Goal: Use online tool/utility

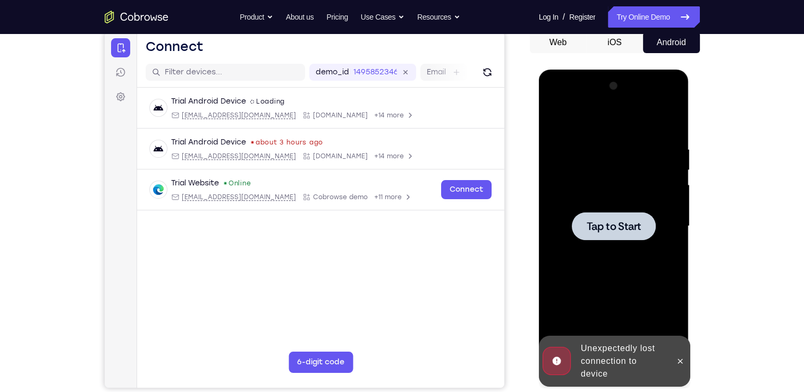
click at [610, 232] on span "Tap to Start" at bounding box center [613, 226] width 54 height 11
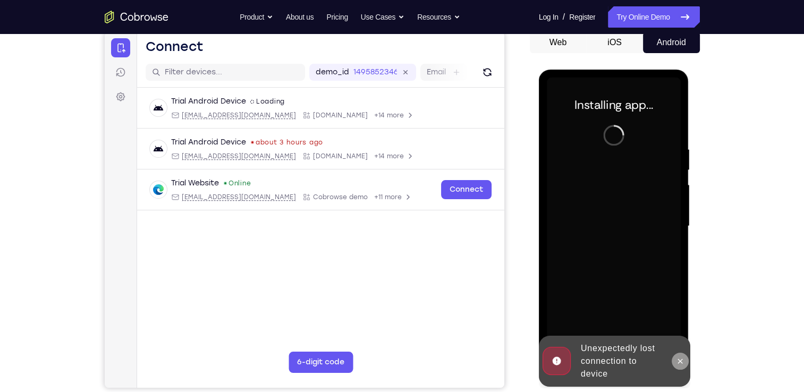
click at [680, 362] on icon at bounding box center [680, 361] width 8 height 8
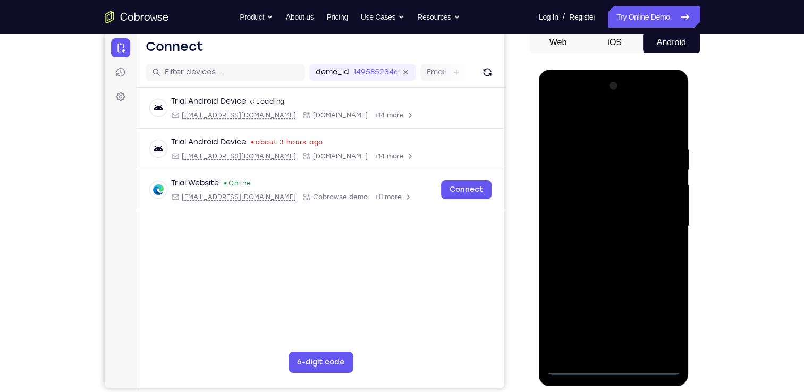
click at [612, 368] on div at bounding box center [614, 226] width 134 height 297
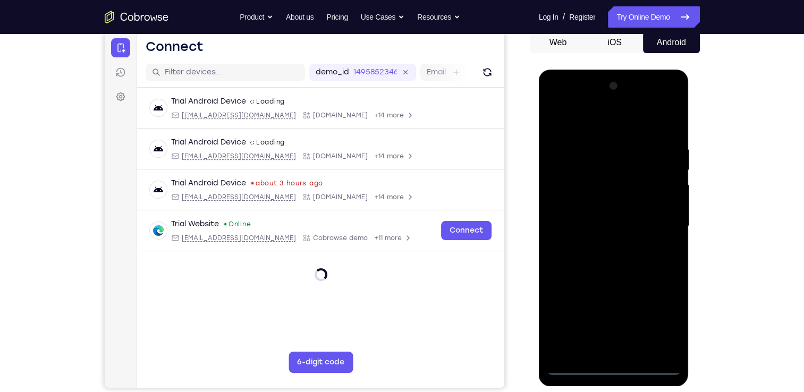
scroll to position [106, 0]
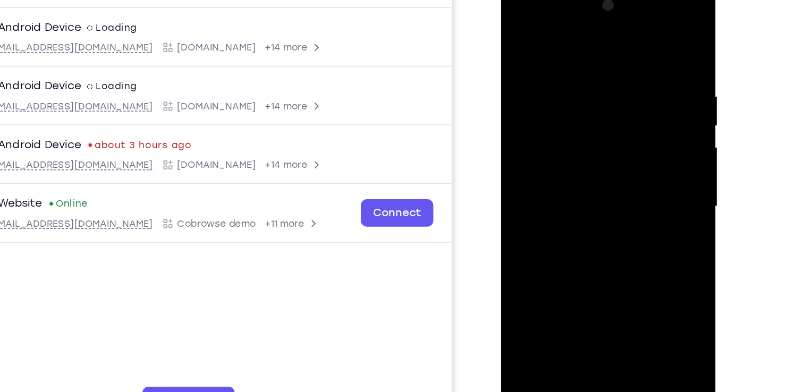
click at [616, 223] on div at bounding box center [576, 138] width 134 height 297
click at [623, 234] on div at bounding box center [576, 138] width 134 height 297
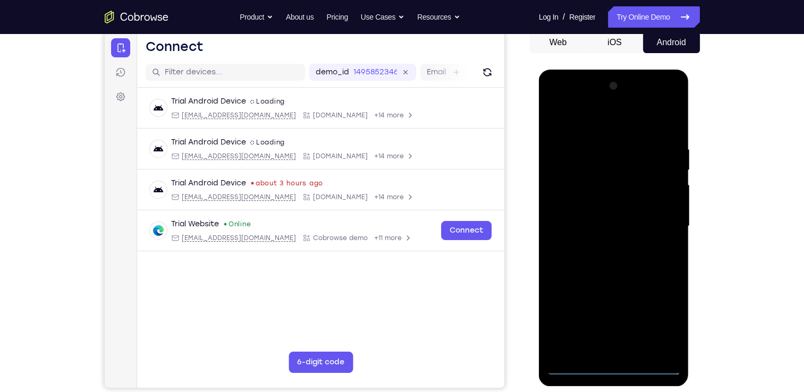
click at [556, 101] on div at bounding box center [614, 226] width 134 height 297
click at [569, 196] on div at bounding box center [614, 226] width 134 height 297
click at [585, 225] on div at bounding box center [614, 226] width 134 height 297
click at [601, 216] on div at bounding box center [614, 226] width 134 height 297
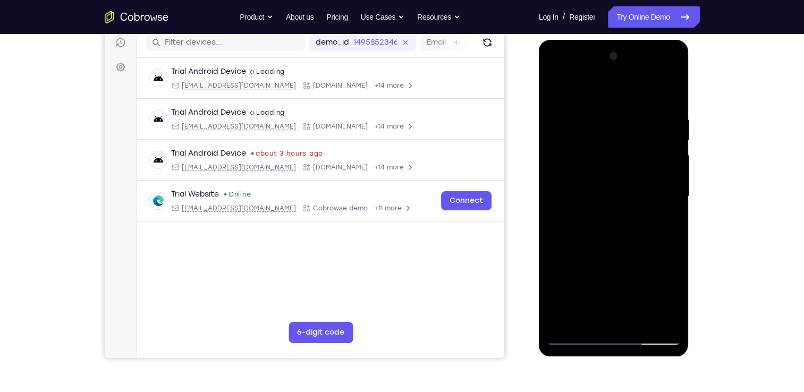
click at [577, 335] on div at bounding box center [614, 196] width 134 height 297
click at [612, 260] on div at bounding box center [614, 196] width 134 height 297
click at [605, 184] on div at bounding box center [614, 196] width 134 height 297
click at [599, 148] on div at bounding box center [614, 196] width 134 height 297
click at [605, 163] on div at bounding box center [614, 196] width 134 height 297
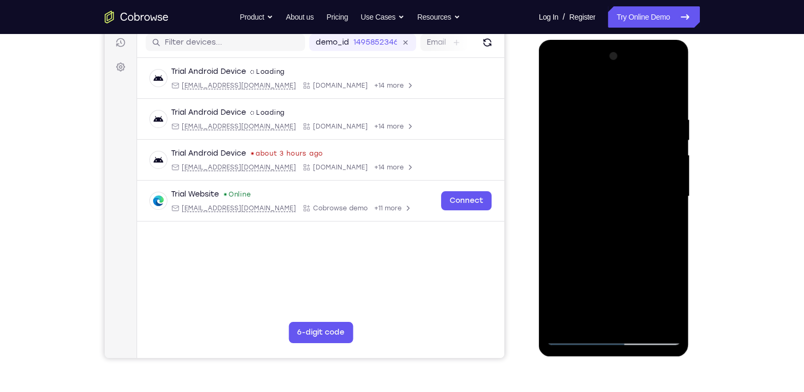
drag, startPoint x: 648, startPoint y: 158, endPoint x: 661, endPoint y: 107, distance: 51.9
click at [661, 107] on div at bounding box center [614, 196] width 134 height 297
drag, startPoint x: 629, startPoint y: 175, endPoint x: 646, endPoint y: 113, distance: 64.6
click at [646, 113] on div at bounding box center [614, 196] width 134 height 297
click at [593, 254] on div at bounding box center [614, 196] width 134 height 297
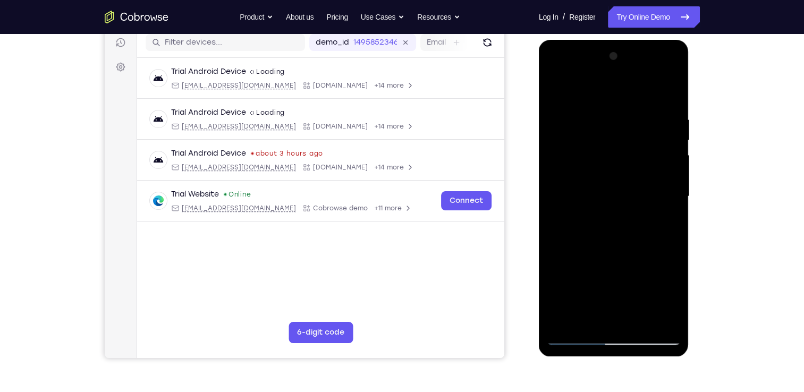
click at [669, 203] on div at bounding box center [614, 196] width 134 height 297
click at [661, 160] on div at bounding box center [614, 196] width 134 height 297
click at [609, 302] on div at bounding box center [614, 196] width 134 height 297
click at [654, 226] on div at bounding box center [614, 196] width 134 height 297
click at [672, 318] on div at bounding box center [614, 196] width 134 height 297
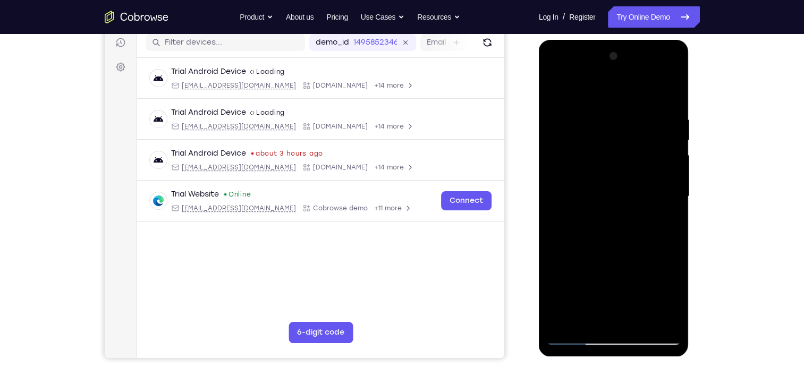
click at [569, 290] on div at bounding box center [614, 196] width 134 height 297
click at [603, 206] on div at bounding box center [614, 196] width 134 height 297
click at [575, 296] on div at bounding box center [614, 196] width 134 height 297
click at [573, 337] on div at bounding box center [614, 196] width 134 height 297
click at [579, 330] on div at bounding box center [614, 196] width 134 height 297
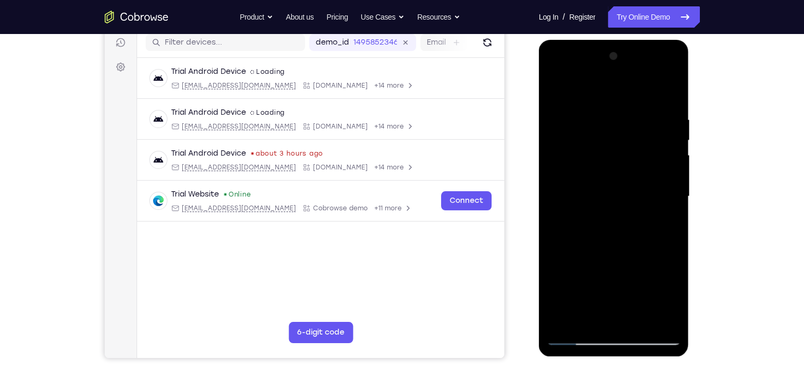
click at [578, 335] on div at bounding box center [614, 196] width 134 height 297
click at [571, 337] on div at bounding box center [614, 196] width 134 height 297
click at [576, 340] on div at bounding box center [614, 196] width 134 height 297
click at [552, 96] on div at bounding box center [614, 196] width 134 height 297
click at [578, 206] on div at bounding box center [614, 196] width 134 height 297
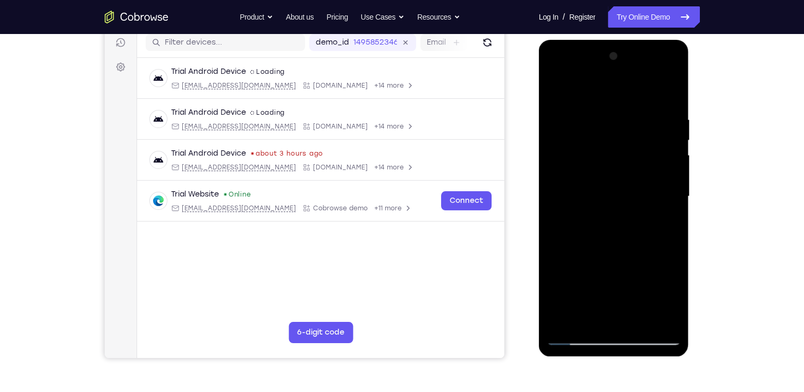
click at [602, 154] on div at bounding box center [614, 196] width 134 height 297
click at [591, 190] on div at bounding box center [614, 196] width 134 height 297
click at [597, 206] on div at bounding box center [614, 196] width 134 height 297
click at [622, 236] on div at bounding box center [614, 196] width 134 height 297
click at [666, 190] on div at bounding box center [614, 196] width 134 height 297
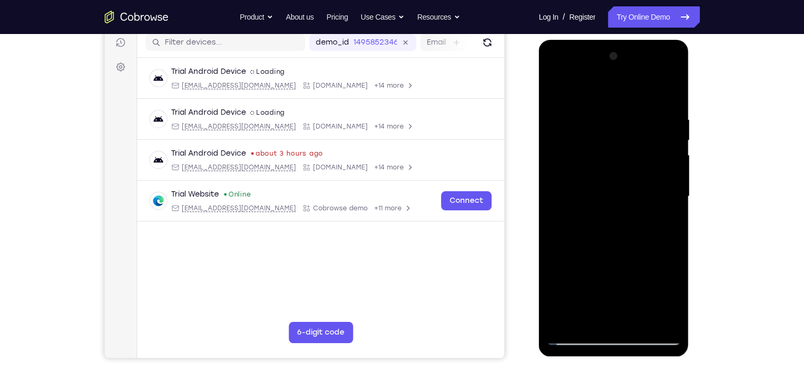
click at [618, 207] on div at bounding box center [614, 196] width 134 height 297
click at [621, 235] on div at bounding box center [614, 196] width 134 height 297
click at [605, 208] on div at bounding box center [614, 196] width 134 height 297
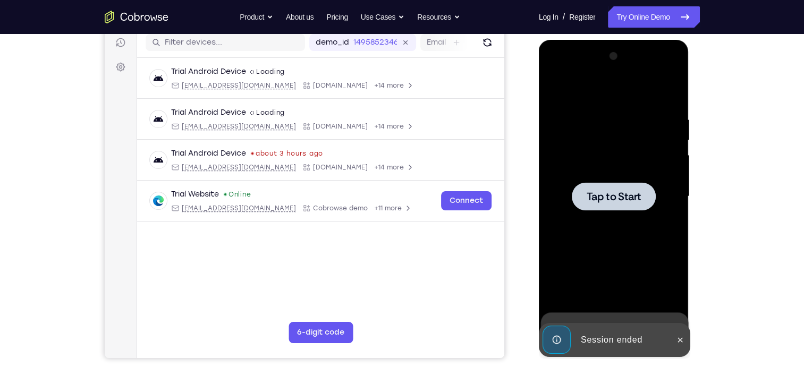
click at [622, 193] on span "Tap to Start" at bounding box center [613, 196] width 54 height 11
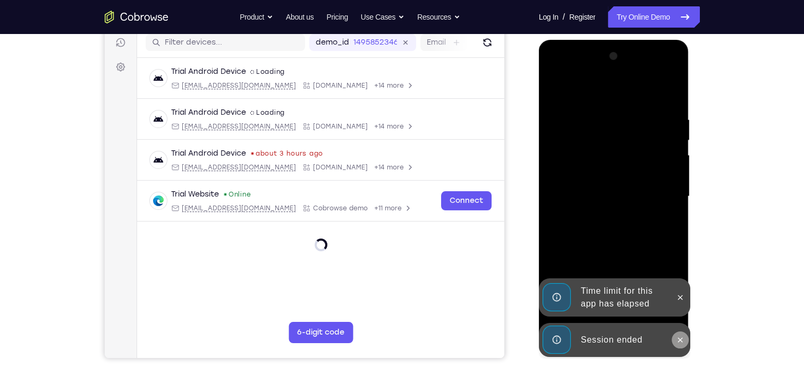
click at [679, 344] on icon at bounding box center [680, 340] width 8 height 8
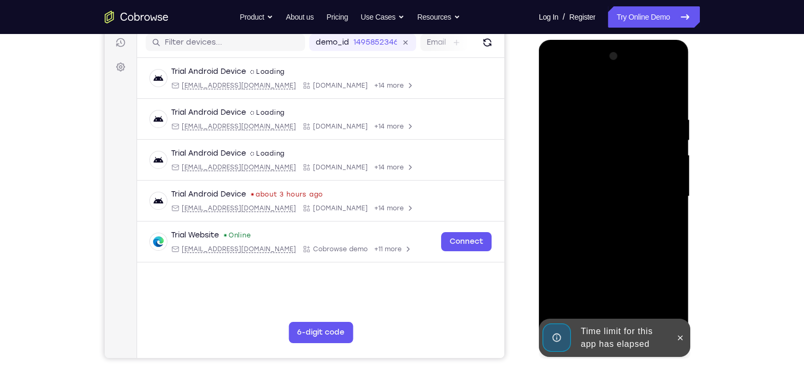
click at [677, 294] on div at bounding box center [614, 196] width 134 height 297
click at [676, 338] on icon at bounding box center [680, 338] width 8 height 8
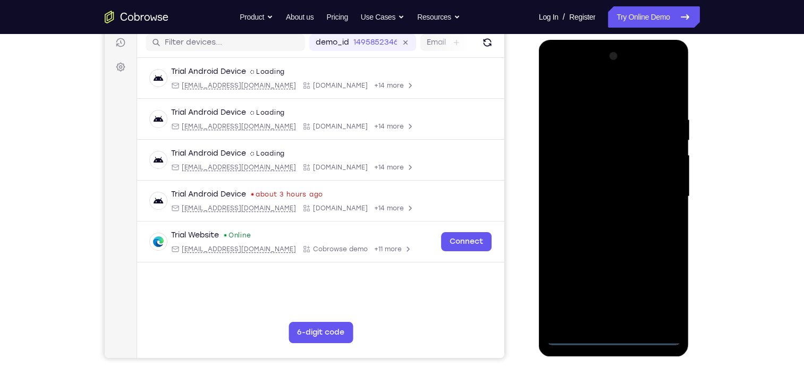
click at [618, 335] on div at bounding box center [614, 196] width 134 height 297
click at [661, 292] on div at bounding box center [614, 196] width 134 height 297
click at [555, 74] on div at bounding box center [614, 196] width 134 height 297
click at [564, 160] on div at bounding box center [614, 196] width 134 height 297
click at [640, 326] on div at bounding box center [614, 196] width 134 height 297
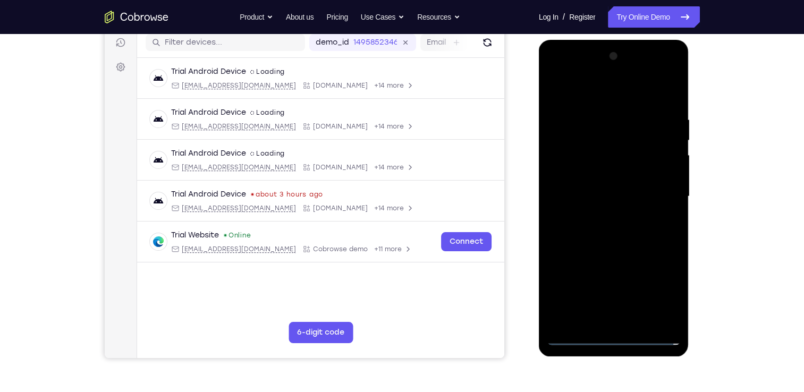
click at [633, 201] on div at bounding box center [614, 196] width 134 height 297
click at [612, 192] on div at bounding box center [614, 196] width 134 height 297
click at [615, 212] on div at bounding box center [614, 196] width 134 height 297
click at [647, 235] on div at bounding box center [614, 196] width 134 height 297
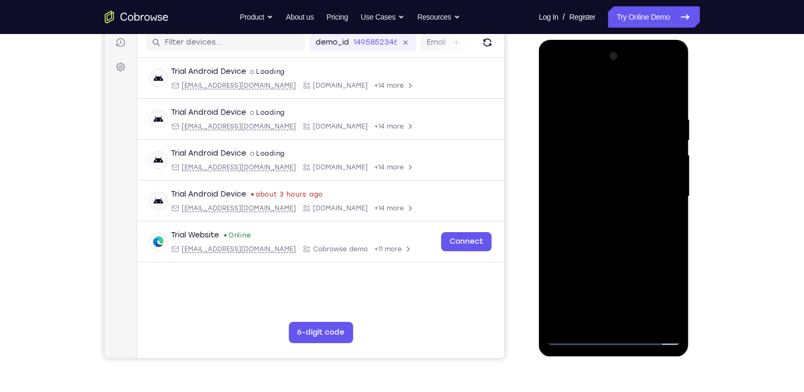
click at [668, 191] on div at bounding box center [614, 196] width 134 height 297
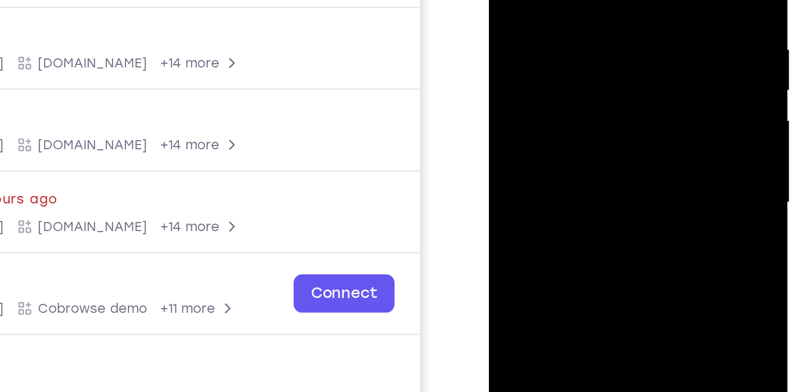
click at [543, 65] on div at bounding box center [564, 47] width 134 height 297
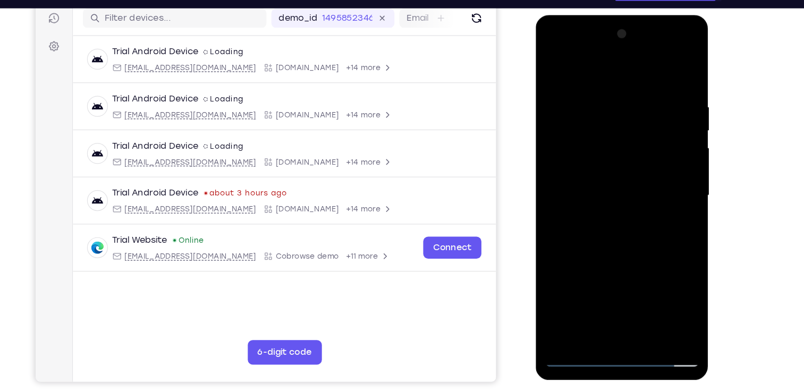
click at [613, 224] on div at bounding box center [610, 171] width 134 height 297
click at [615, 202] on div at bounding box center [610, 171] width 134 height 297
click at [591, 200] on div at bounding box center [610, 171] width 134 height 297
click at [616, 187] on div at bounding box center [610, 171] width 134 height 297
click at [630, 221] on div at bounding box center [610, 171] width 134 height 297
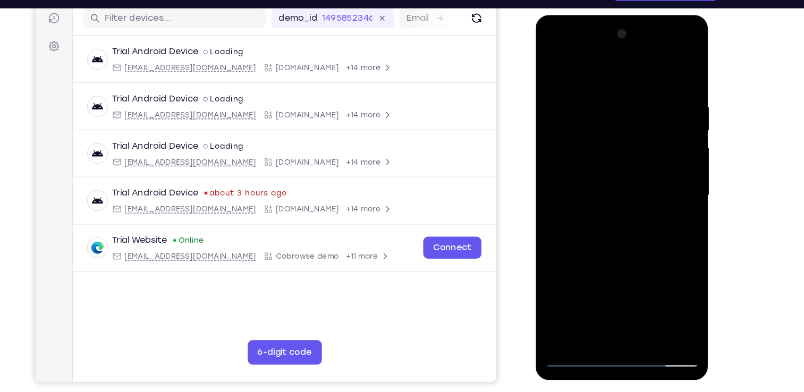
click at [627, 193] on div at bounding box center [610, 171] width 134 height 297
click at [625, 197] on div at bounding box center [610, 171] width 134 height 297
click at [616, 187] on div at bounding box center [610, 171] width 134 height 297
click at [629, 212] on div at bounding box center [610, 171] width 134 height 297
click at [613, 183] on div at bounding box center [610, 171] width 134 height 297
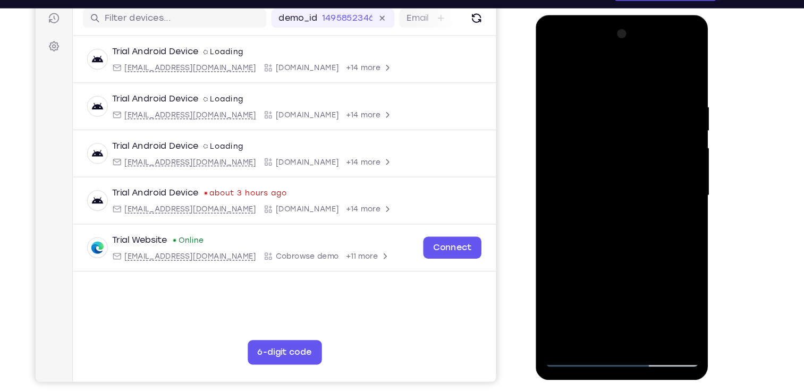
click at [630, 206] on div at bounding box center [610, 171] width 134 height 297
click at [628, 184] on div at bounding box center [610, 171] width 134 height 297
click at [644, 221] on div at bounding box center [610, 171] width 134 height 297
drag, startPoint x: 600, startPoint y: 68, endPoint x: 598, endPoint y: -11, distance: 79.2
drag, startPoint x: 63, startPoint y: -26, endPoint x: 529, endPoint y: 77, distance: 477.6
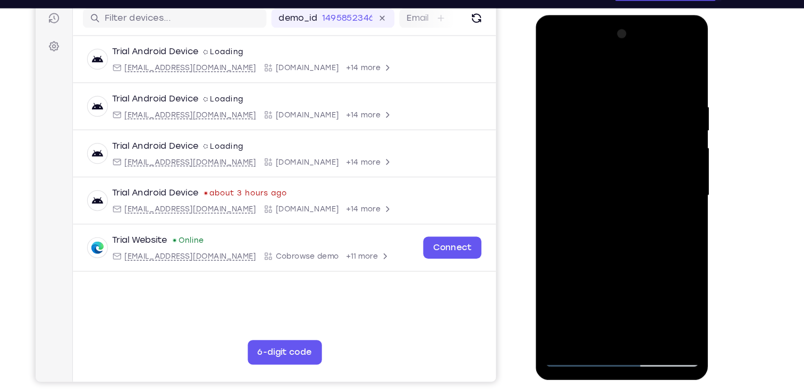
click at [529, 77] on div "Your Support Agent Your Customer Web iOS Android" at bounding box center [402, 162] width 595 height 392
click at [574, 181] on div at bounding box center [610, 171] width 134 height 297
click at [662, 295] on div at bounding box center [610, 171] width 134 height 297
click at [659, 298] on div at bounding box center [610, 171] width 134 height 297
click at [575, 310] on div at bounding box center [610, 171] width 134 height 297
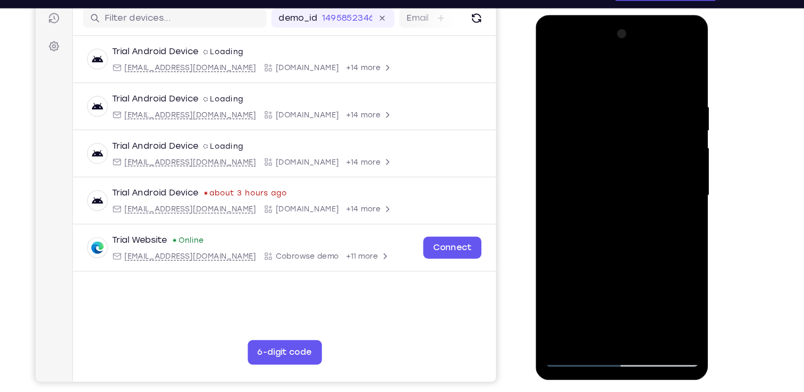
click at [620, 215] on div at bounding box center [610, 171] width 134 height 297
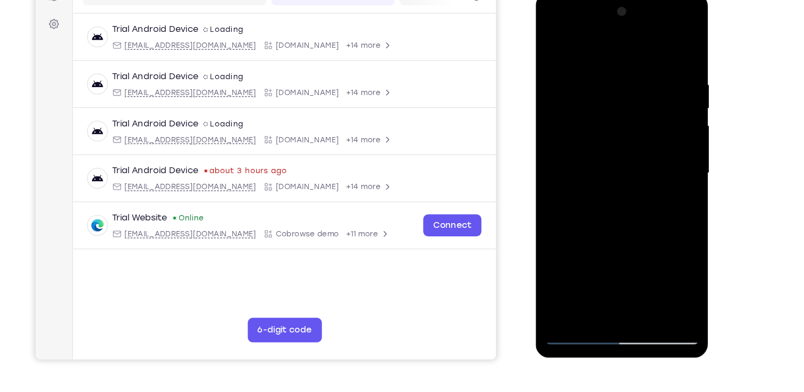
scroll to position [136, 0]
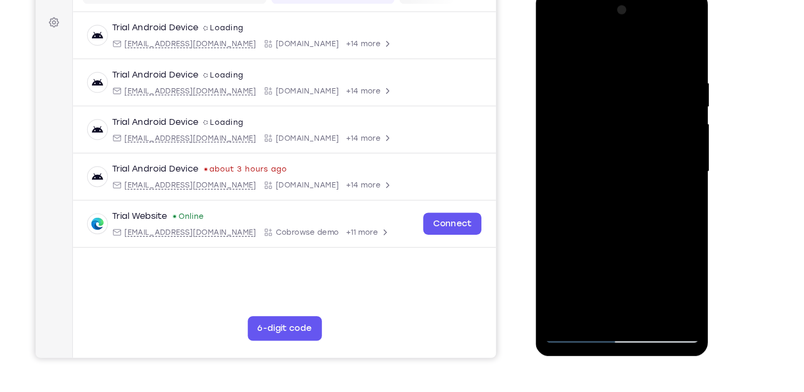
click at [630, 164] on div at bounding box center [610, 147] width 134 height 297
click at [624, 277] on div at bounding box center [610, 147] width 134 height 297
click at [553, 75] on div at bounding box center [610, 147] width 134 height 297
click at [565, 37] on div at bounding box center [610, 147] width 134 height 297
click at [553, 40] on div at bounding box center [610, 147] width 134 height 297
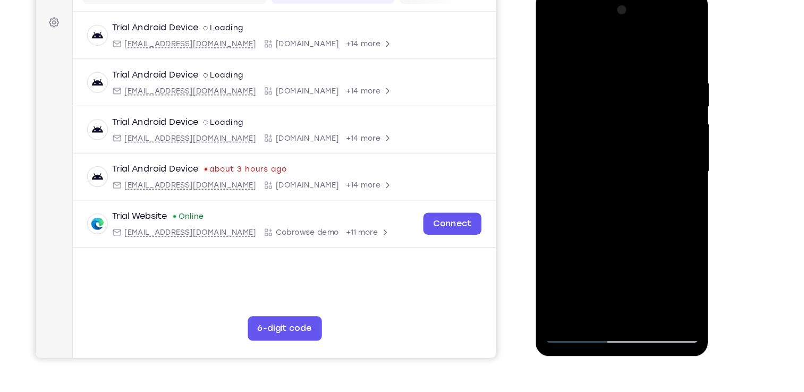
click at [652, 39] on div at bounding box center [610, 147] width 134 height 297
click at [599, 240] on div at bounding box center [610, 147] width 134 height 297
drag, startPoint x: 559, startPoint y: 228, endPoint x: 562, endPoint y: 96, distance: 132.3
click at [562, 96] on div at bounding box center [610, 147] width 134 height 297
drag, startPoint x: 569, startPoint y: 250, endPoint x: 597, endPoint y: 70, distance: 182.2
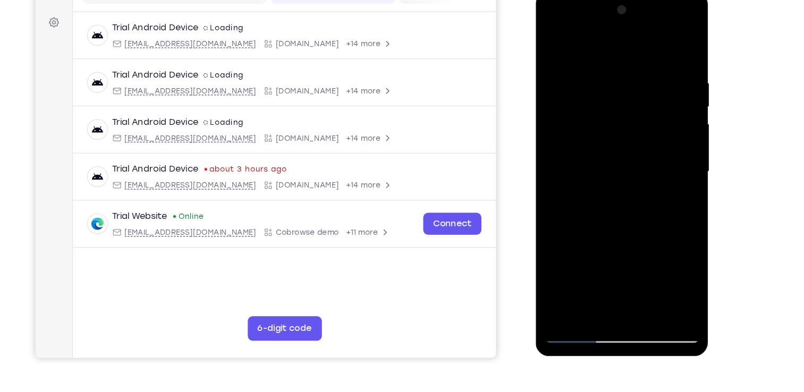
click at [597, 70] on div at bounding box center [610, 147] width 134 height 297
drag, startPoint x: 567, startPoint y: 237, endPoint x: 569, endPoint y: 70, distance: 167.3
click at [569, 70] on div at bounding box center [610, 147] width 134 height 297
drag, startPoint x: 564, startPoint y: 232, endPoint x: 578, endPoint y: 99, distance: 133.5
click at [578, 99] on div at bounding box center [610, 147] width 134 height 297
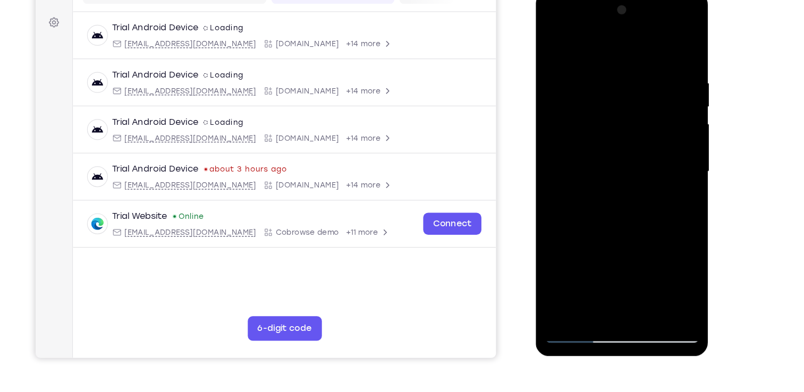
drag, startPoint x: 567, startPoint y: 252, endPoint x: 602, endPoint y: 103, distance: 152.9
click at [602, 103] on div at bounding box center [610, 147] width 134 height 297
drag, startPoint x: 569, startPoint y: 257, endPoint x: 585, endPoint y: 101, distance: 157.0
click at [585, 101] on div at bounding box center [610, 147] width 134 height 297
click at [552, 40] on div at bounding box center [610, 147] width 134 height 297
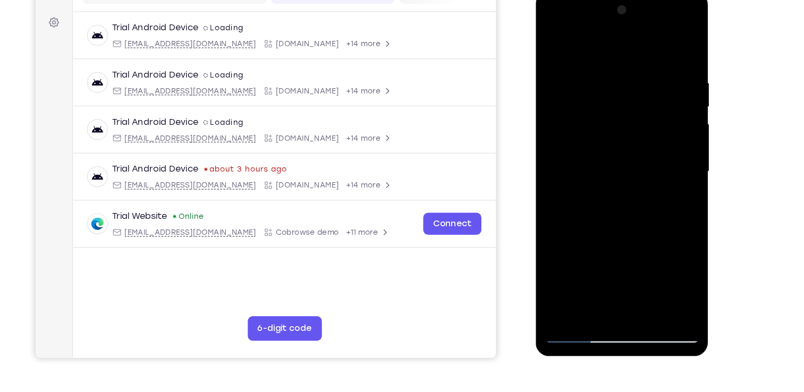
click at [607, 42] on div at bounding box center [610, 147] width 134 height 297
drag, startPoint x: 561, startPoint y: 228, endPoint x: 650, endPoint y: 303, distance: 116.8
click at [650, 303] on div at bounding box center [610, 150] width 150 height 317
click at [608, 270] on div at bounding box center [610, 147] width 134 height 297
drag, startPoint x: 584, startPoint y: 228, endPoint x: 610, endPoint y: 63, distance: 166.8
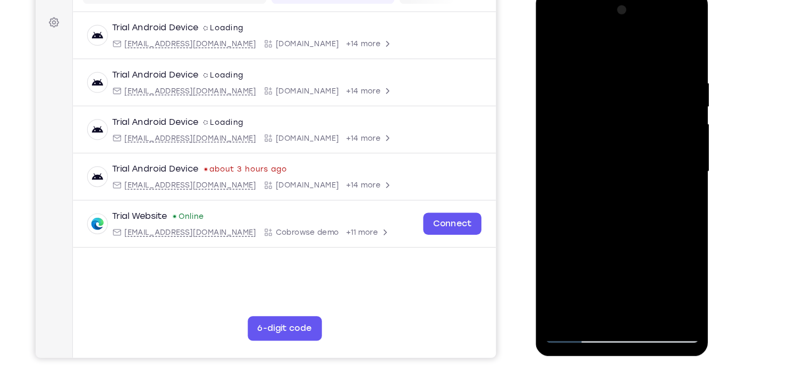
click at [610, 63] on div at bounding box center [610, 147] width 134 height 297
drag, startPoint x: 572, startPoint y: 245, endPoint x: 596, endPoint y: 100, distance: 147.0
click at [596, 100] on div at bounding box center [610, 147] width 134 height 297
drag, startPoint x: 589, startPoint y: 240, endPoint x: 617, endPoint y: 81, distance: 160.8
click at [617, 81] on div at bounding box center [610, 147] width 134 height 297
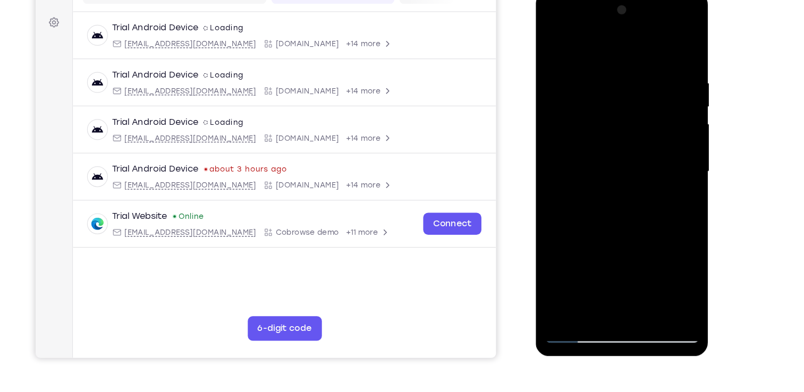
drag, startPoint x: 562, startPoint y: 238, endPoint x: 617, endPoint y: 64, distance: 182.8
click at [617, 64] on div at bounding box center [610, 147] width 134 height 297
drag, startPoint x: 565, startPoint y: 239, endPoint x: 576, endPoint y: 100, distance: 139.6
click at [576, 100] on div at bounding box center [610, 147] width 134 height 297
click at [550, 43] on div at bounding box center [610, 147] width 134 height 297
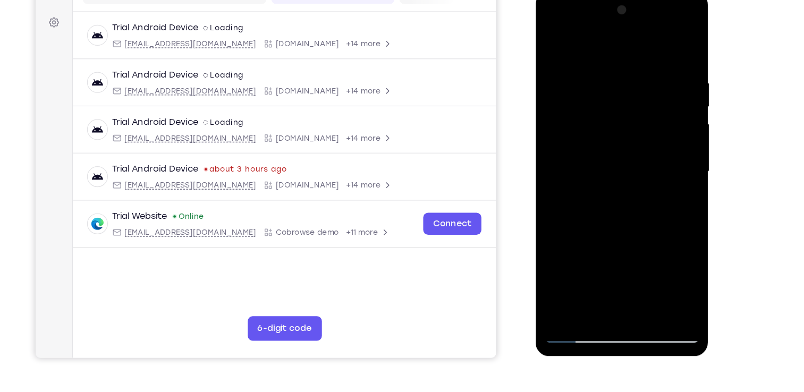
click at [551, 43] on div at bounding box center [610, 147] width 134 height 297
click at [660, 39] on div at bounding box center [610, 147] width 134 height 297
click at [650, 250] on div at bounding box center [610, 147] width 134 height 297
click at [558, 233] on div at bounding box center [610, 147] width 134 height 297
click at [665, 232] on div at bounding box center [610, 147] width 134 height 297
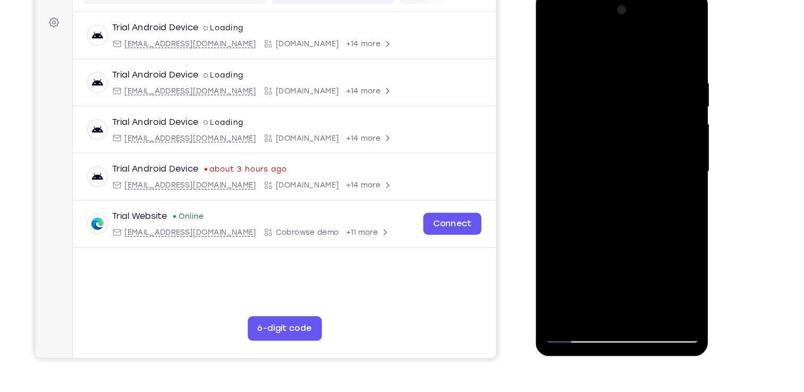
click at [554, 231] on div at bounding box center [610, 147] width 134 height 297
click at [649, 232] on div at bounding box center [610, 147] width 134 height 297
click at [619, 277] on div at bounding box center [610, 147] width 134 height 297
click at [579, 136] on div at bounding box center [610, 147] width 134 height 297
click at [577, 57] on div at bounding box center [610, 147] width 134 height 297
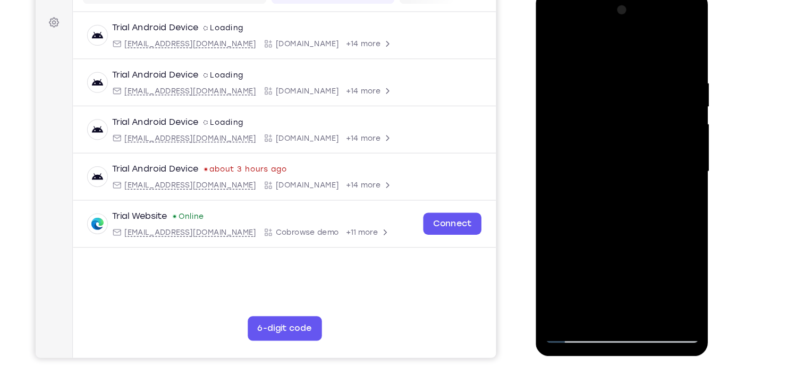
drag, startPoint x: 550, startPoint y: 203, endPoint x: 560, endPoint y: 62, distance: 141.7
click at [560, 62] on div at bounding box center [610, 147] width 134 height 297
drag, startPoint x: 562, startPoint y: 219, endPoint x: 570, endPoint y: 66, distance: 153.2
click at [570, 66] on div at bounding box center [610, 147] width 134 height 297
drag, startPoint x: 551, startPoint y: 226, endPoint x: 591, endPoint y: 65, distance: 165.9
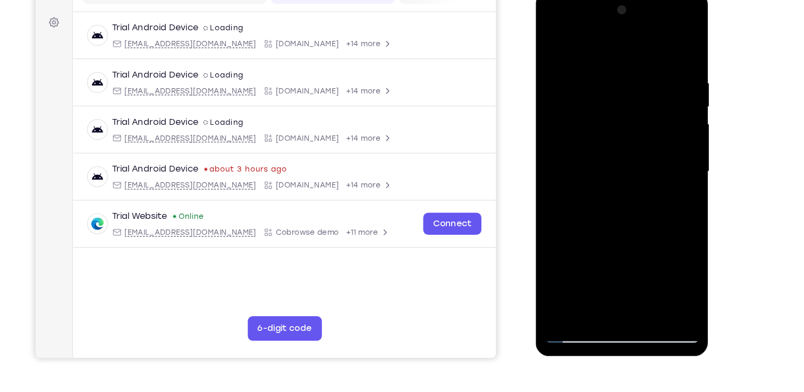
click at [591, 65] on div at bounding box center [610, 147] width 134 height 297
drag, startPoint x: 565, startPoint y: 160, endPoint x: 587, endPoint y: 71, distance: 91.5
click at [587, 71] on div at bounding box center [610, 147] width 134 height 297
click at [576, 287] on div at bounding box center [610, 147] width 134 height 297
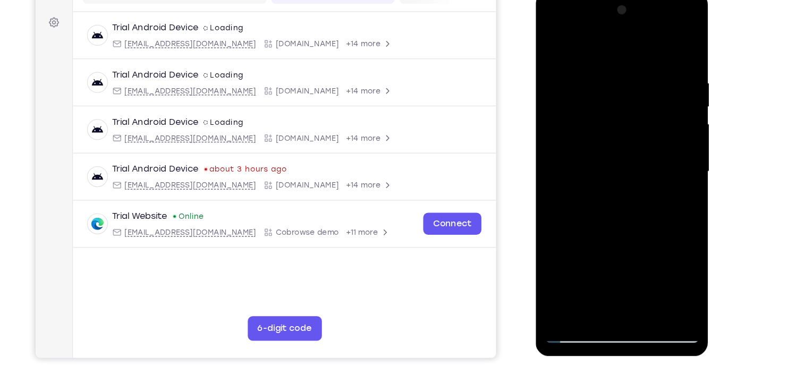
click at [576, 287] on div at bounding box center [610, 147] width 134 height 297
click at [651, 54] on div at bounding box center [610, 147] width 134 height 297
click at [551, 55] on div at bounding box center [610, 147] width 134 height 297
click at [667, 42] on div at bounding box center [610, 147] width 134 height 297
drag, startPoint x: 627, startPoint y: 251, endPoint x: 646, endPoint y: 81, distance: 171.6
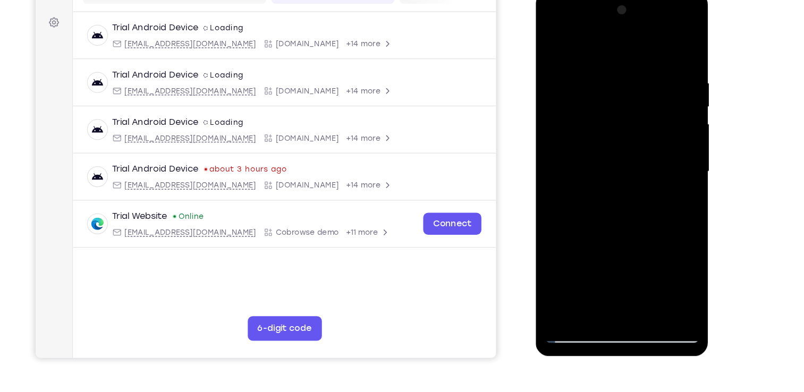
click at [646, 81] on div at bounding box center [610, 147] width 134 height 297
